Goal: Information Seeking & Learning: Check status

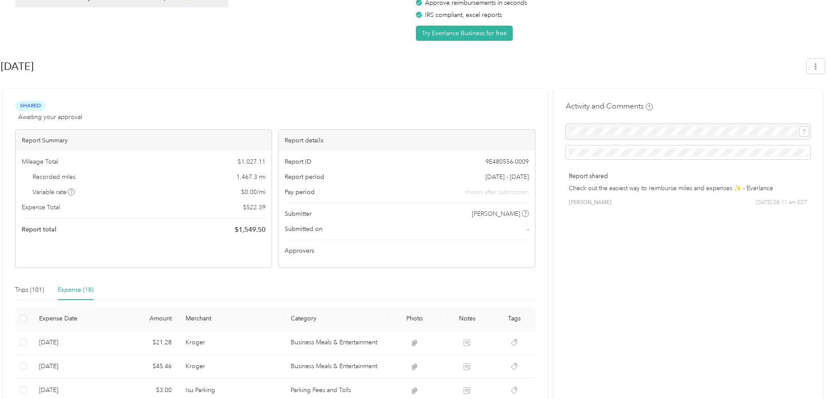
scroll to position [130, 0]
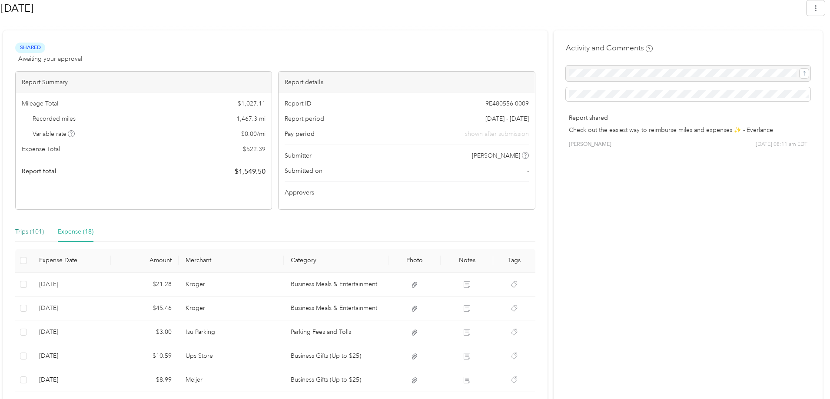
click at [27, 233] on div "Trips (101)" at bounding box center [29, 232] width 29 height 10
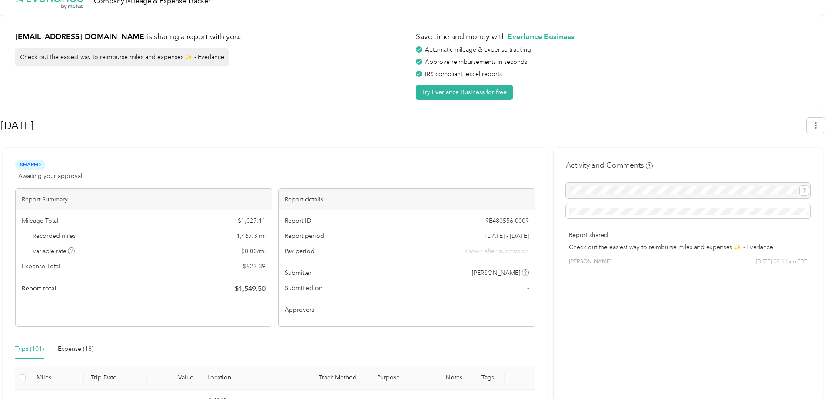
scroll to position [0, 0]
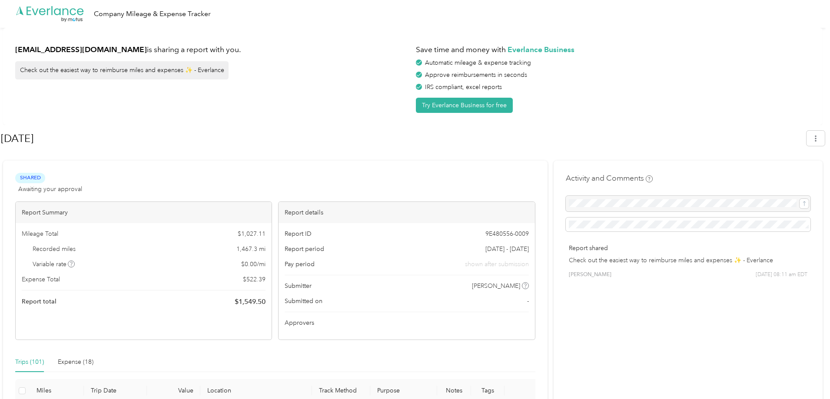
click at [321, 213] on div "Report details" at bounding box center [406, 212] width 256 height 21
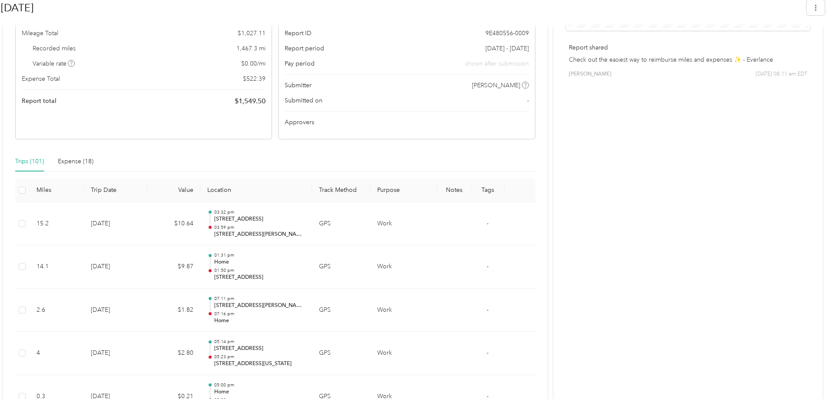
scroll to position [217, 0]
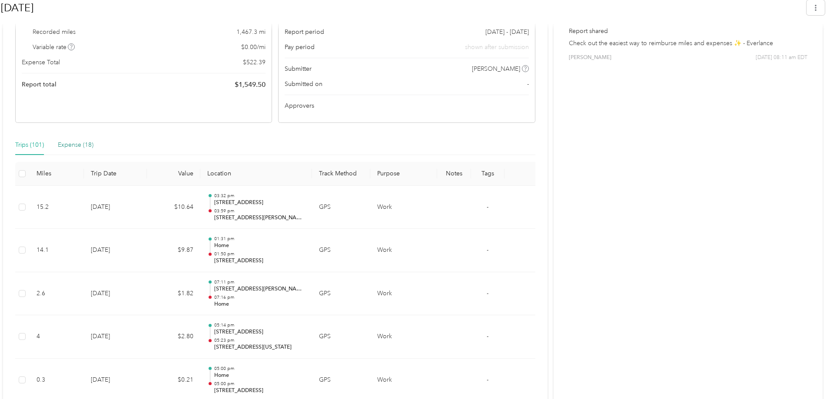
click at [70, 145] on div "Expense (18)" at bounding box center [76, 145] width 36 height 10
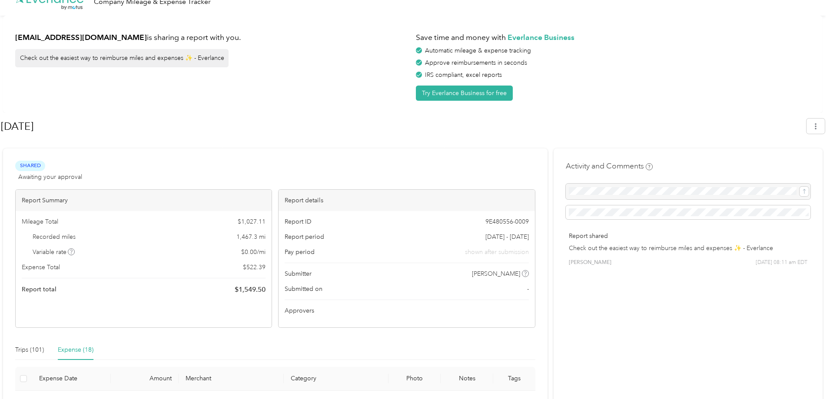
scroll to position [0, 0]
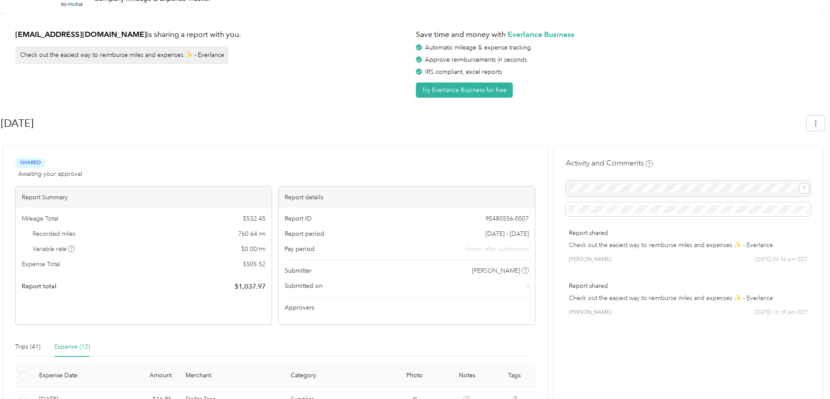
scroll to position [14, 0]
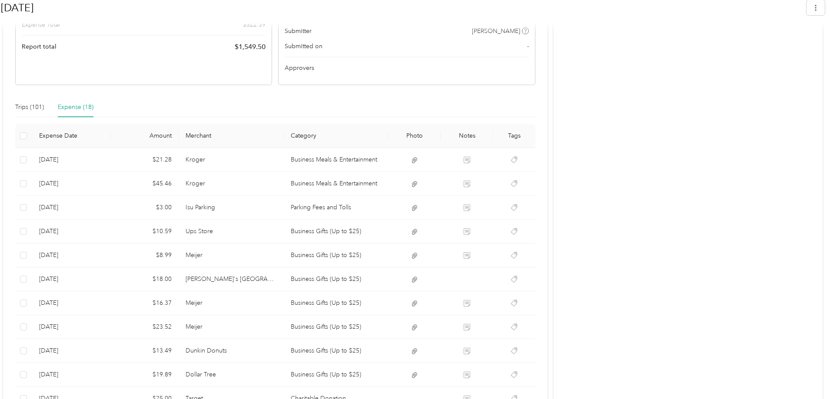
scroll to position [114, 0]
